Goal: Participate in discussion: Engage in conversation with other users on a specific topic

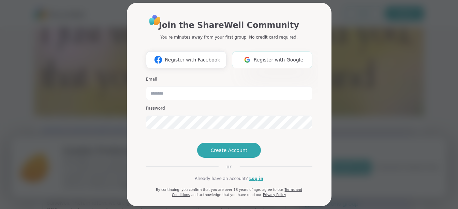
click at [276, 63] on span "Register with Google" at bounding box center [279, 59] width 50 height 7
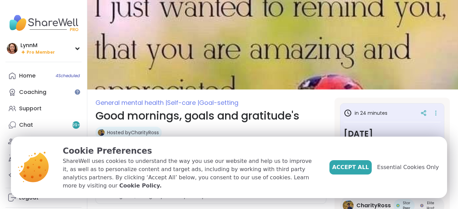
click at [352, 171] on span "Accept All" at bounding box center [350, 167] width 37 height 8
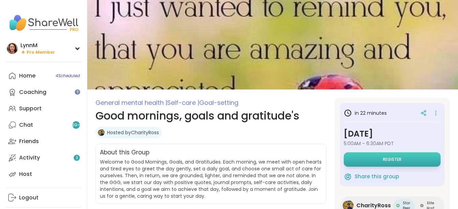
click at [383, 158] on span "Register" at bounding box center [392, 159] width 18 height 5
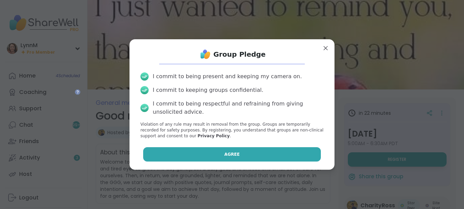
click at [231, 156] on span "Agree" at bounding box center [231, 154] width 15 height 6
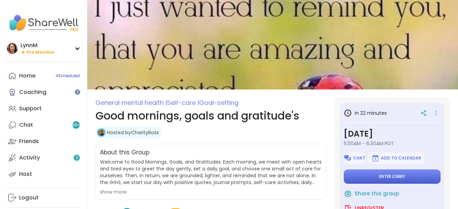
click at [409, 177] on button "Enter lobby" at bounding box center [392, 176] width 97 height 14
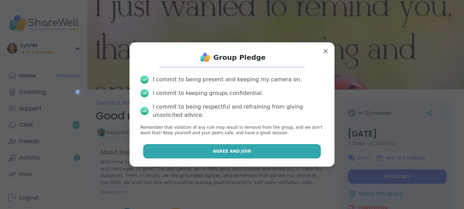
click at [243, 153] on button "Agree and Join" at bounding box center [232, 151] width 178 height 14
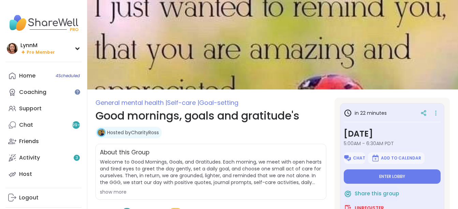
type textarea "*"
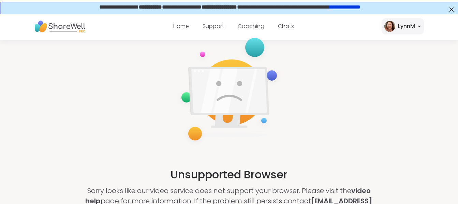
click at [354, 9] on link "**********" at bounding box center [344, 6] width 31 height 5
click at [211, 26] on link "Support" at bounding box center [214, 26] width 22 height 8
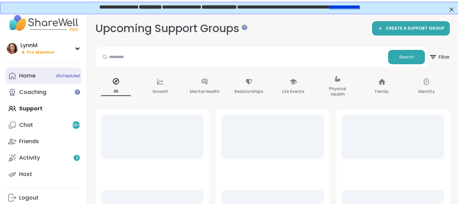
click at [63, 74] on span "4 Scheduled" at bounding box center [68, 75] width 24 height 5
